Goal: Information Seeking & Learning: Learn about a topic

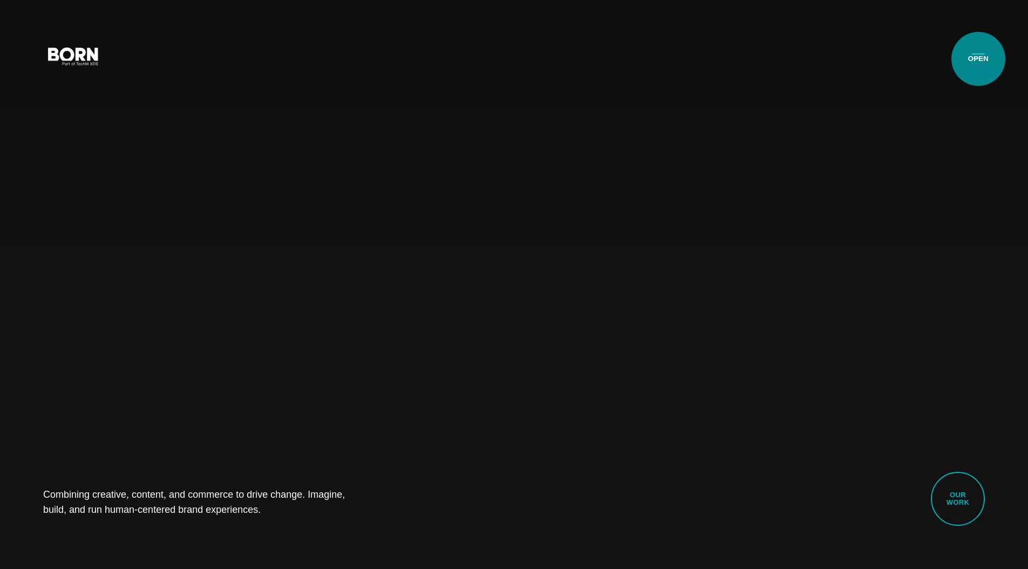
click at [978, 59] on button "Primary Menu" at bounding box center [979, 55] width 26 height 23
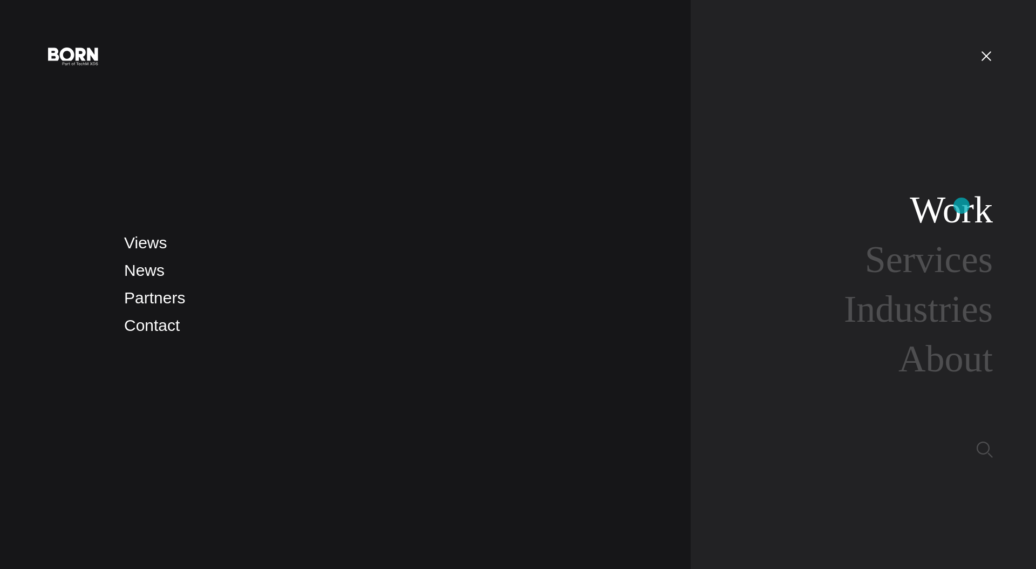
click at [962, 206] on link "Work" at bounding box center [951, 210] width 83 height 42
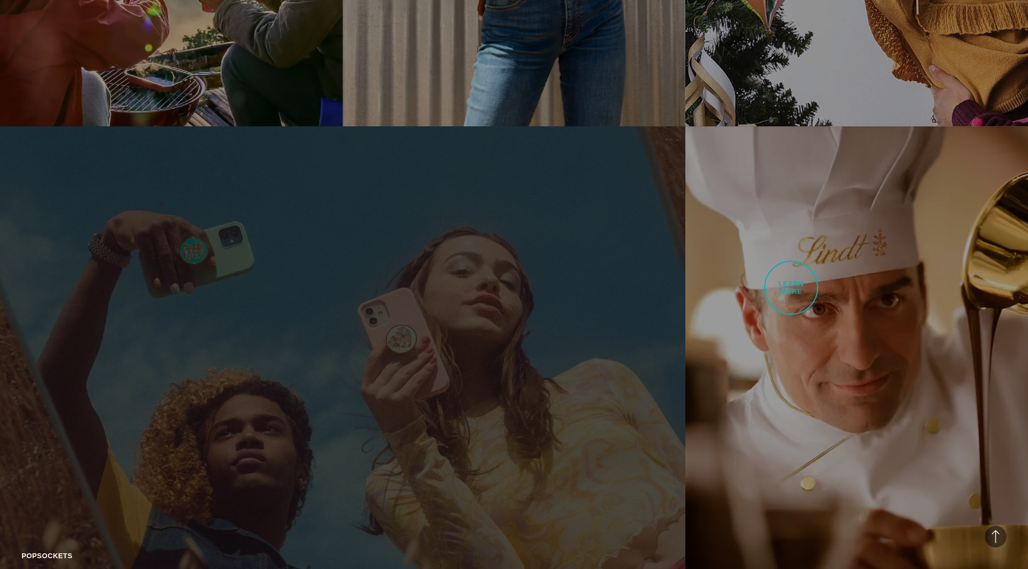
scroll to position [1551, 0]
click at [562, 263] on link "PopSockets Commerce Cloud Redesign BORN delivered the PopSockets site redesign …" at bounding box center [342, 397] width 685 height 540
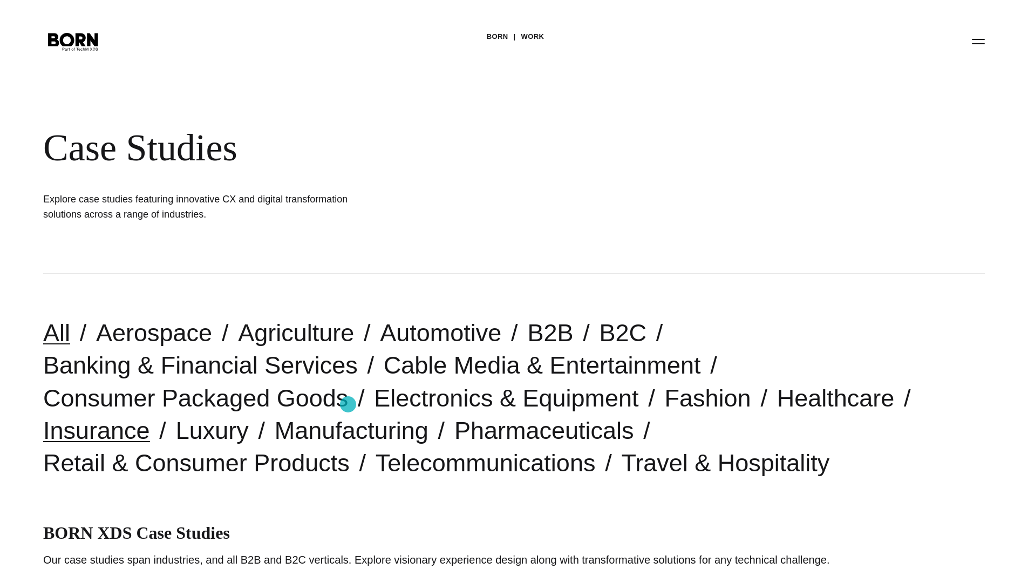
scroll to position [14, 0]
click at [665, 404] on link "Fashion" at bounding box center [708, 399] width 86 height 28
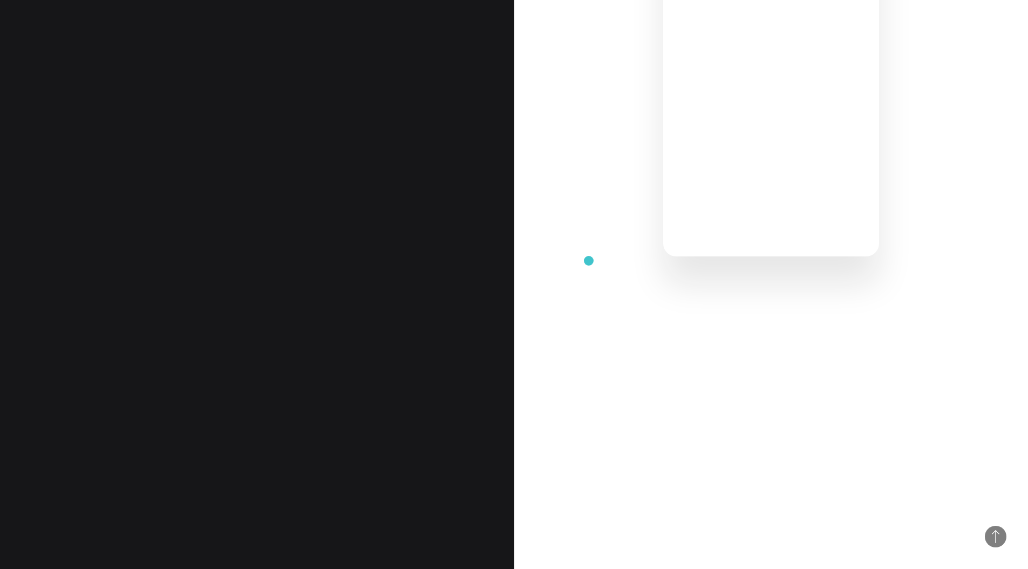
scroll to position [695, 0]
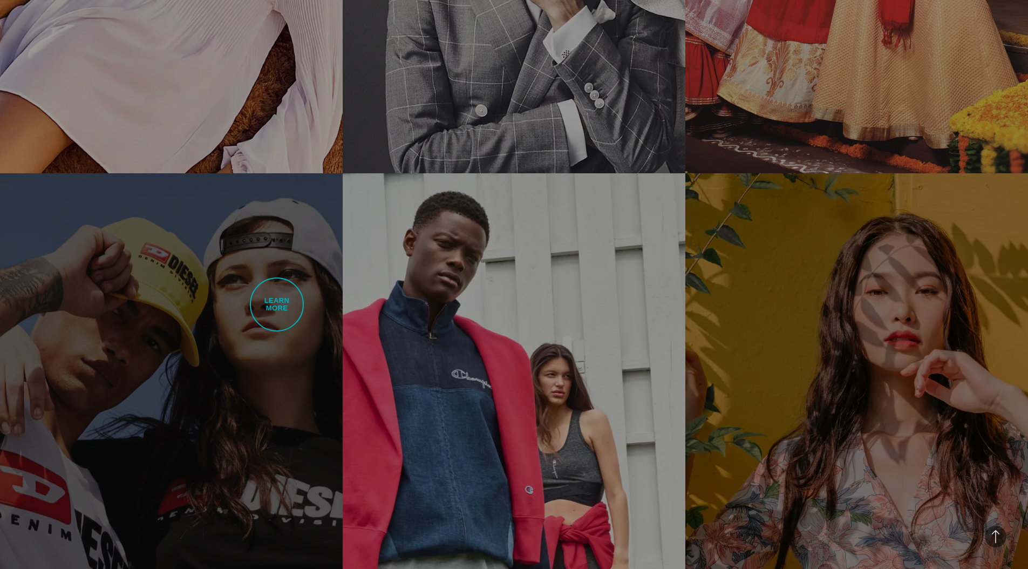
scroll to position [2076, 0]
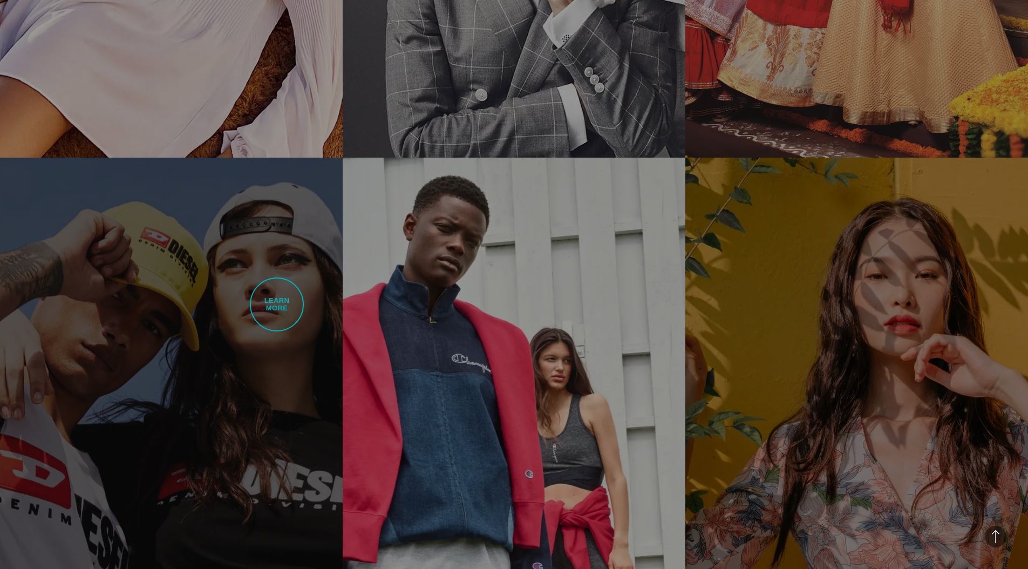
click at [277, 304] on link "Diesel Establishing a Unified Digital Flagship Reimagining the UX for the Diese…" at bounding box center [171, 428] width 343 height 540
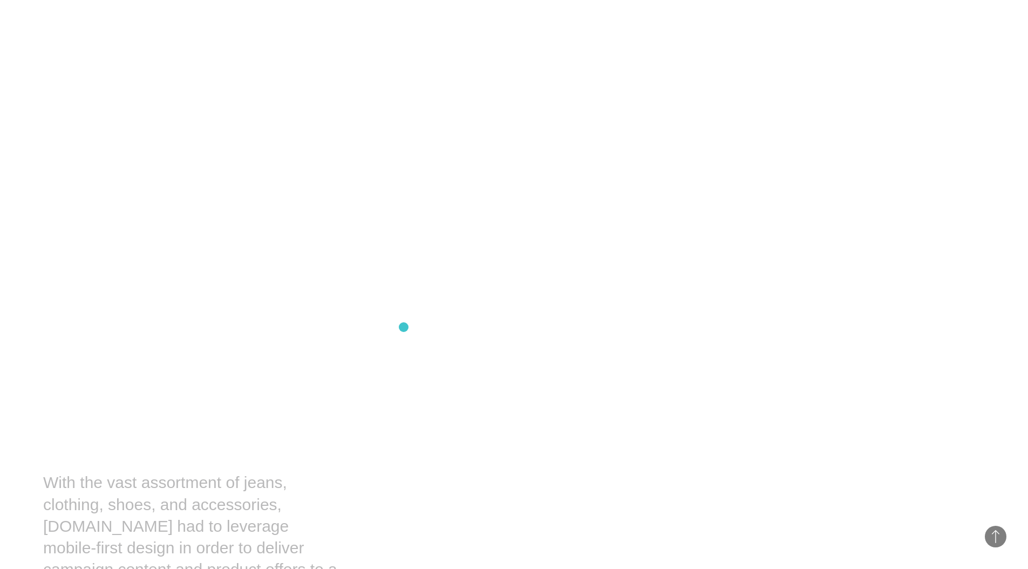
scroll to position [10006, 0]
